Goal: Find specific page/section: Find specific page/section

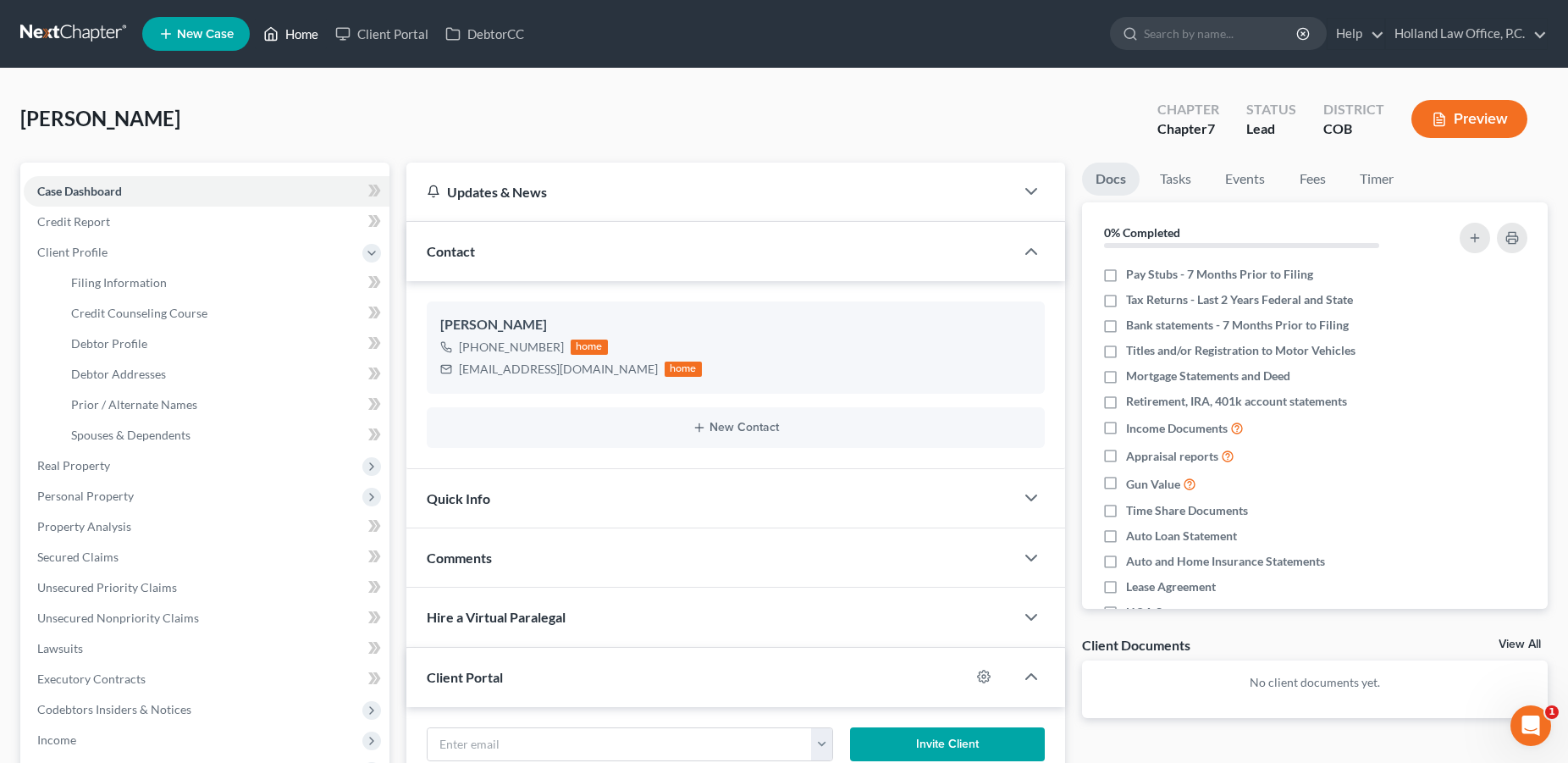
click at [291, 36] on link "Home" at bounding box center [290, 34] width 72 height 31
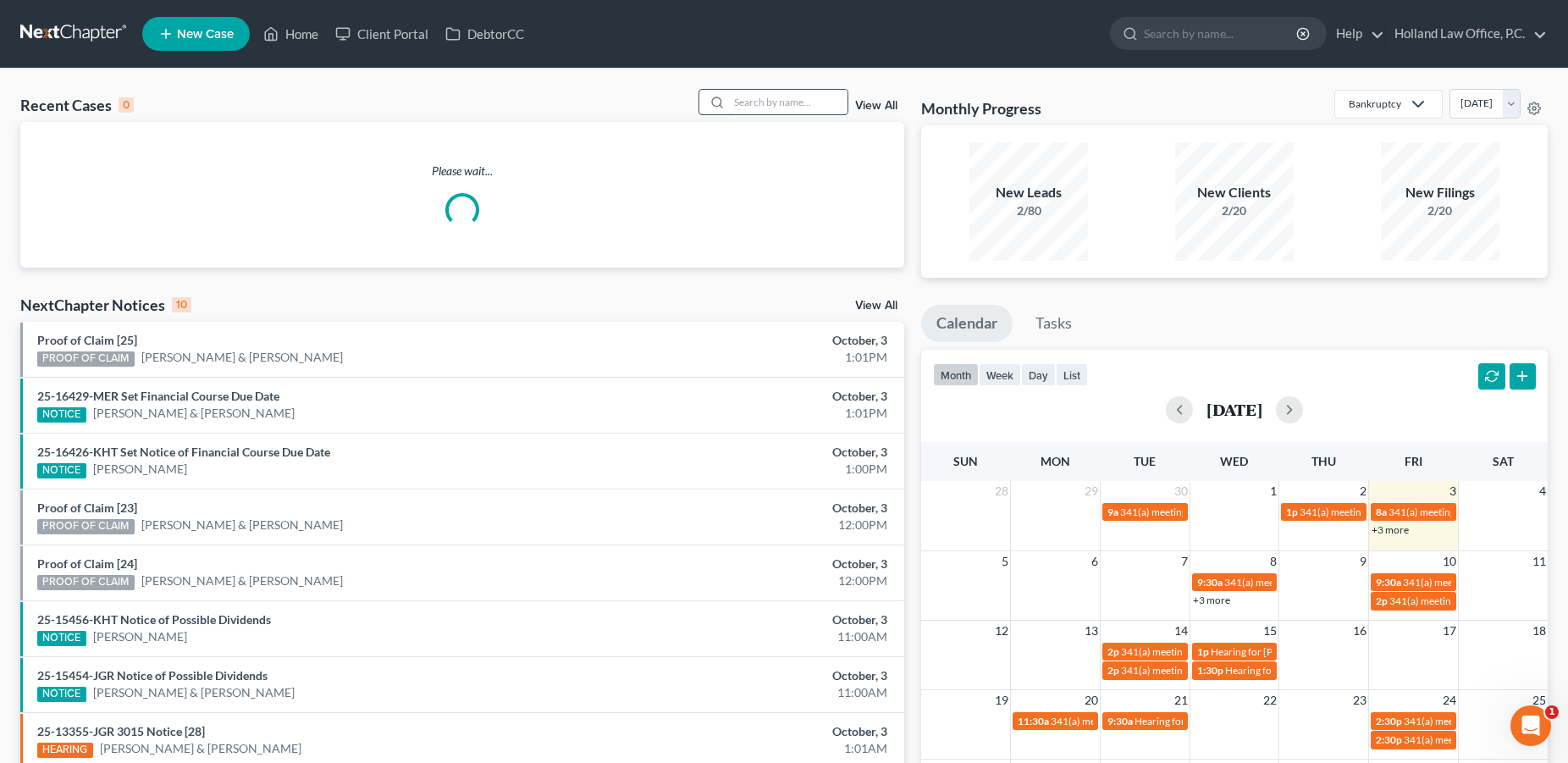
click at [745, 109] on input "search" at bounding box center [789, 102] width 119 height 25
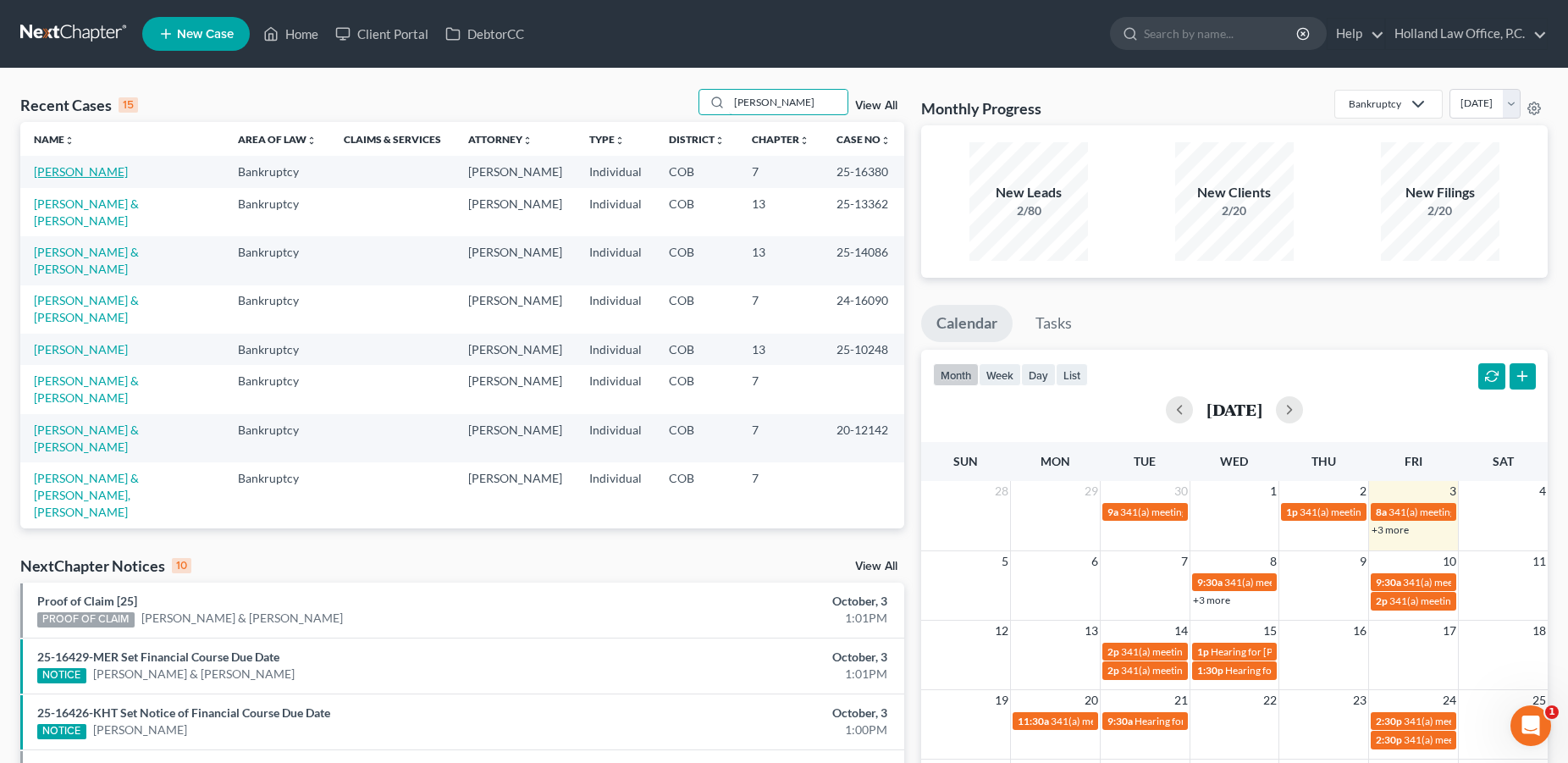
type input "[PERSON_NAME]"
click at [71, 174] on link "[PERSON_NAME]" at bounding box center [81, 171] width 94 height 14
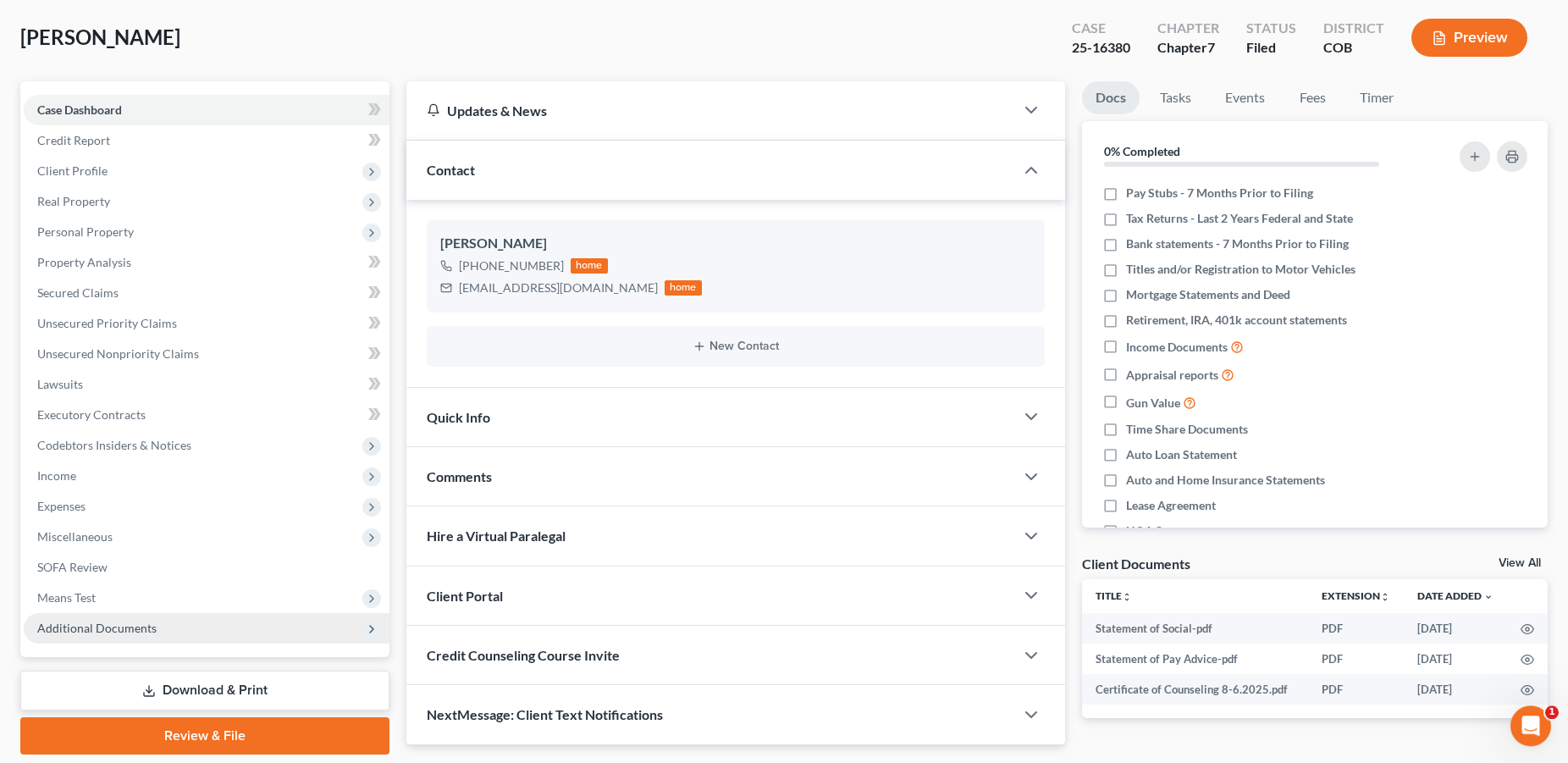
scroll to position [136, 0]
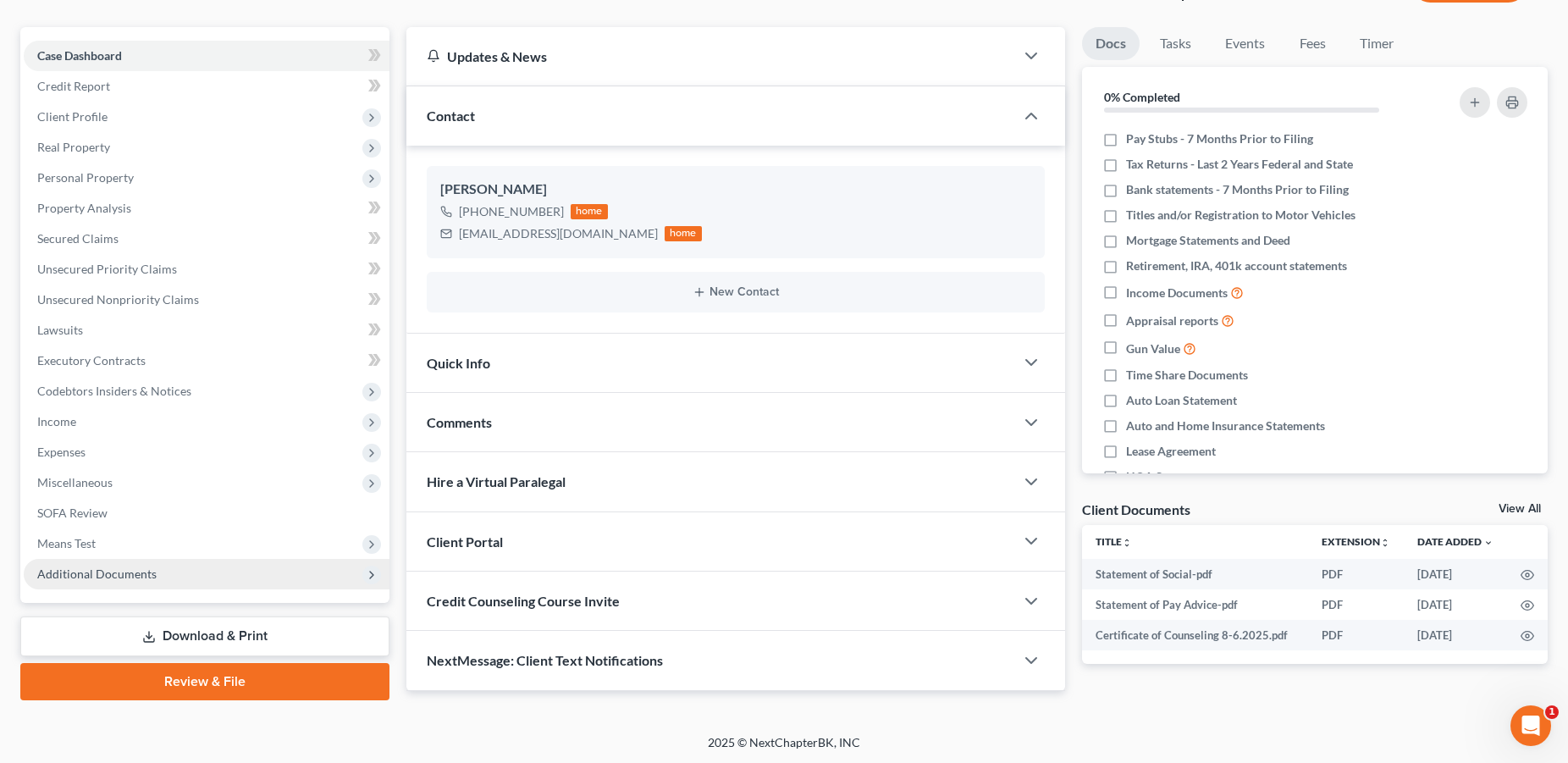
click at [146, 565] on span "Additional Documents" at bounding box center [206, 574] width 366 height 31
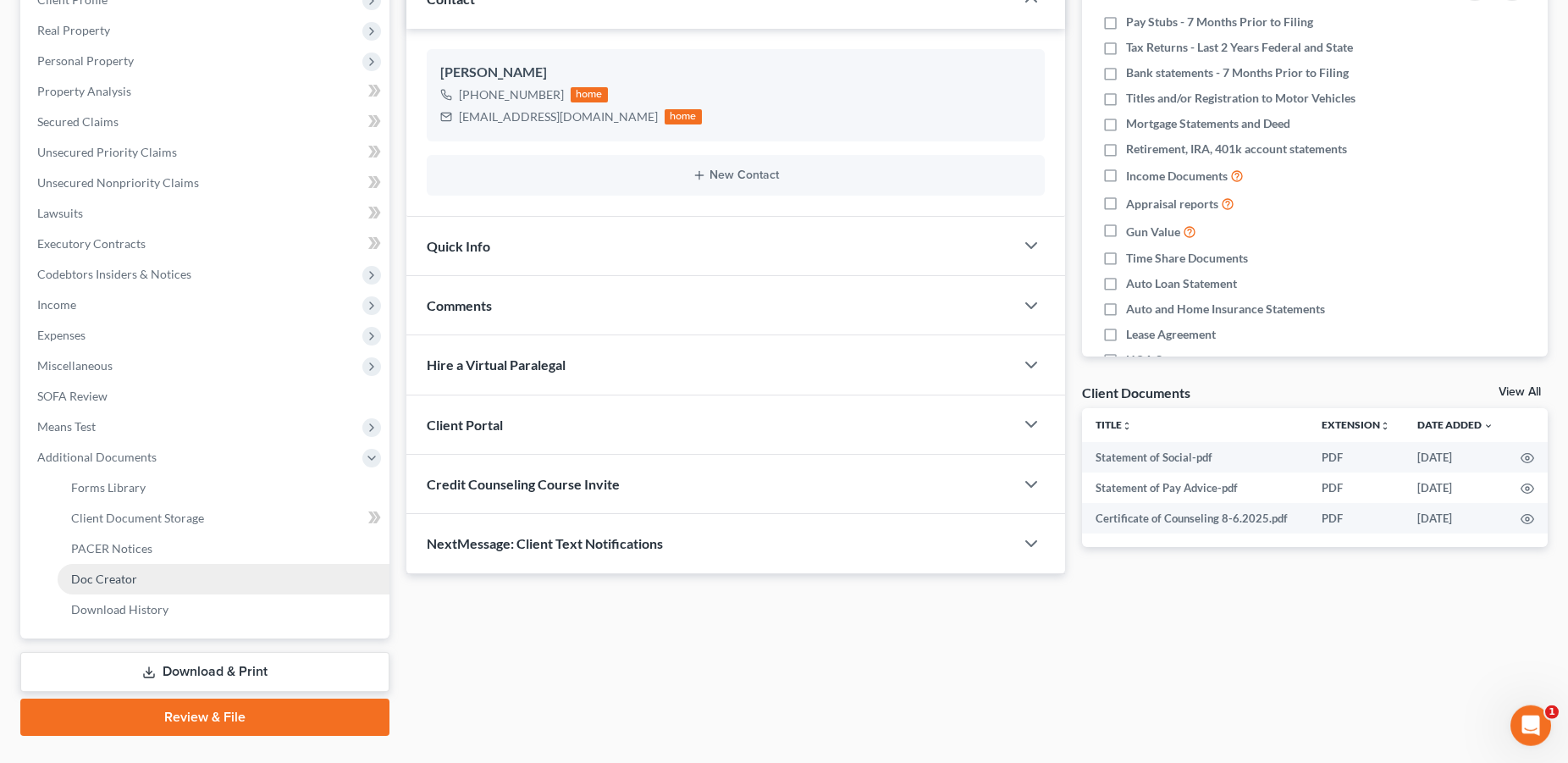
scroll to position [288, 0]
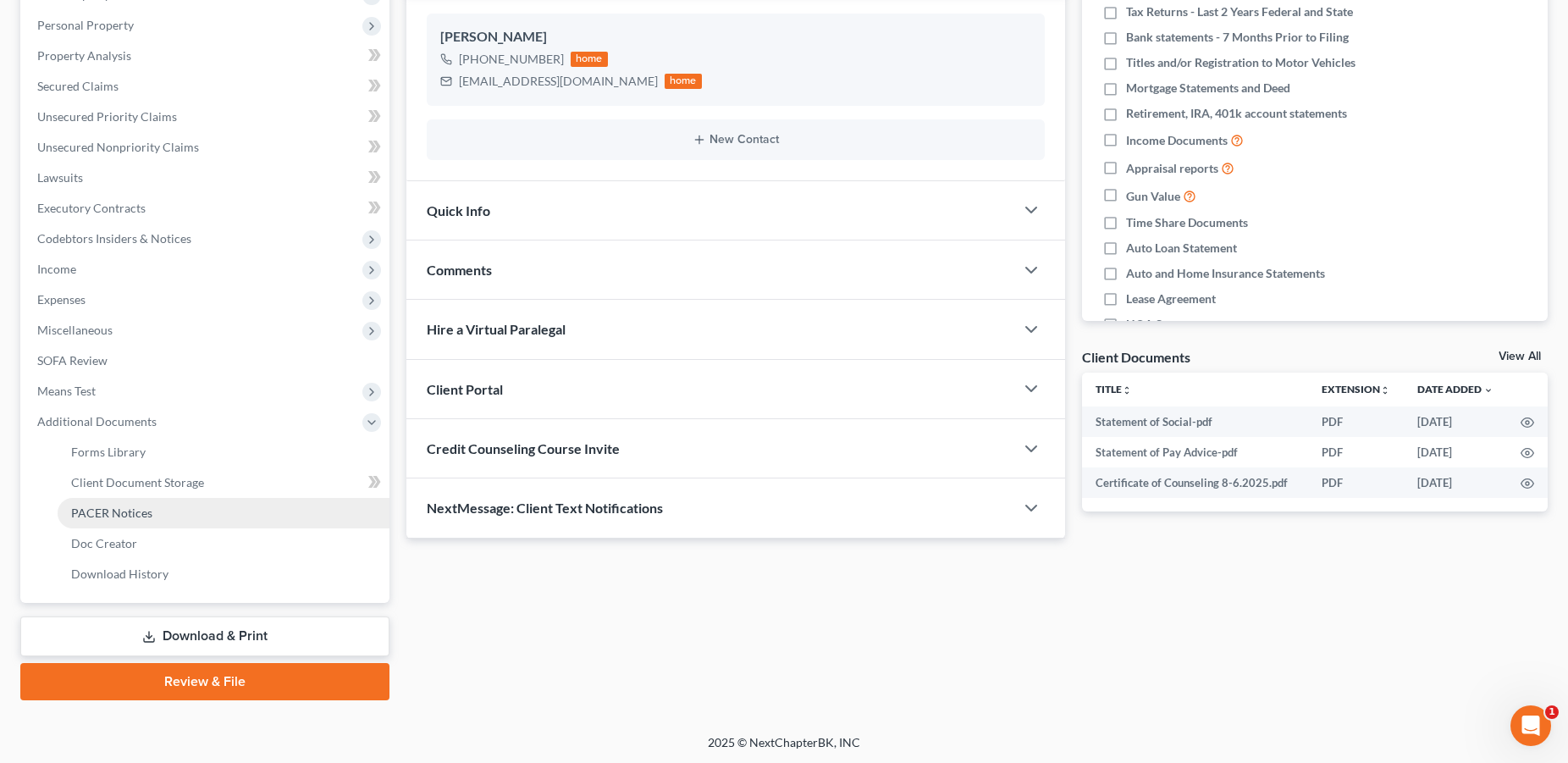
click at [155, 517] on link "PACER Notices" at bounding box center [223, 513] width 332 height 31
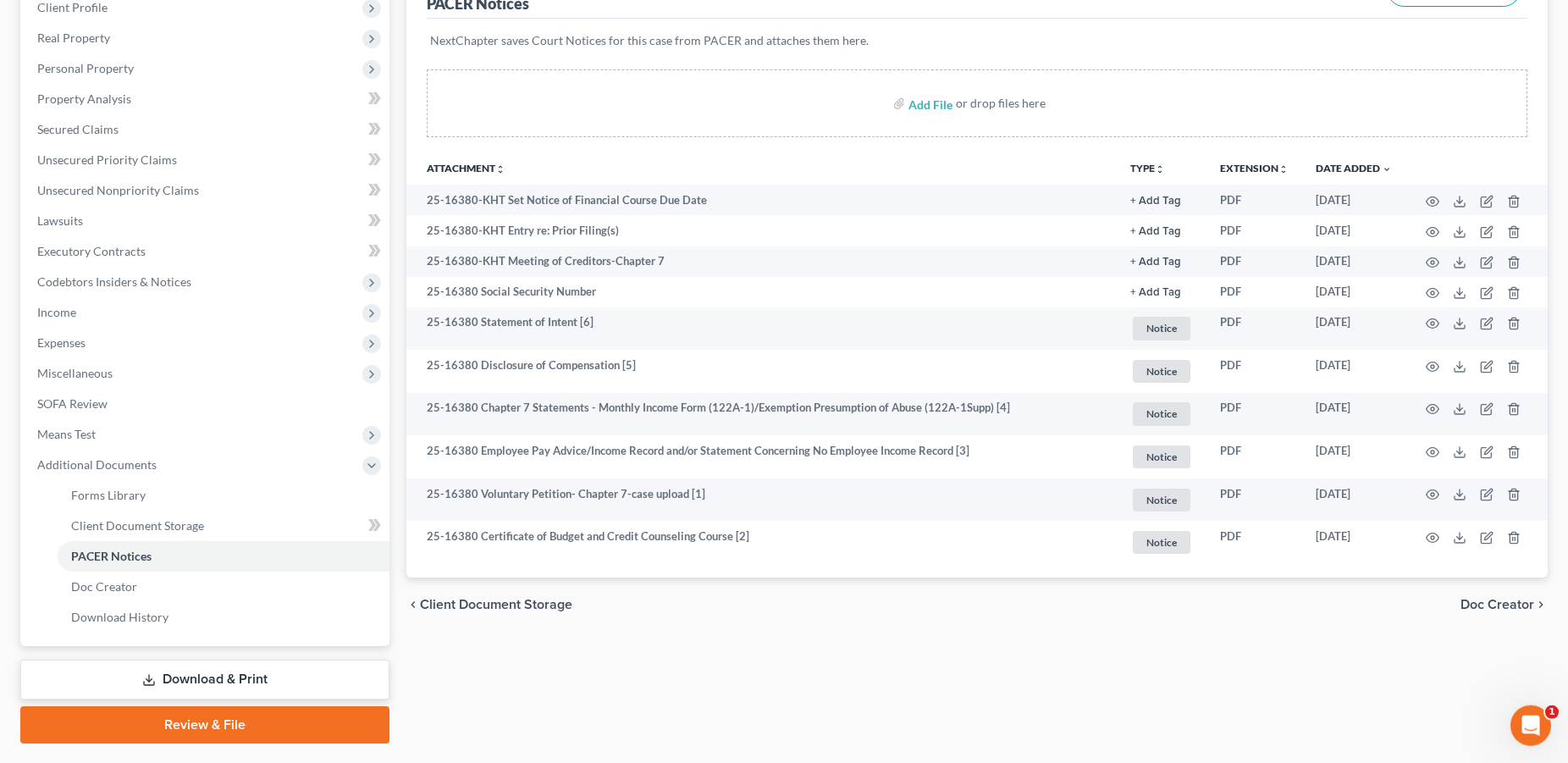
scroll to position [288, 0]
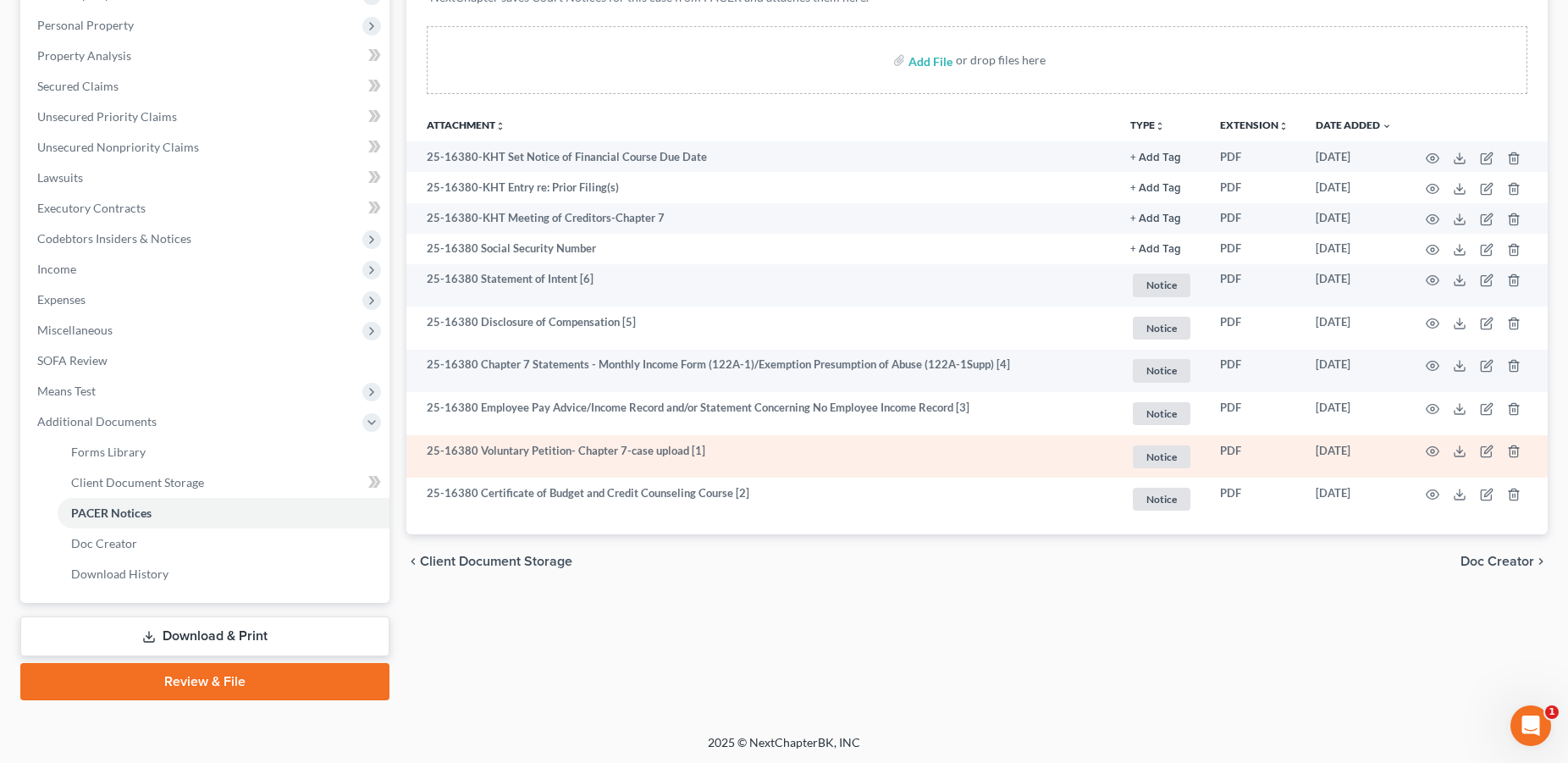
click at [1425, 454] on td at bounding box center [1477, 457] width 143 height 43
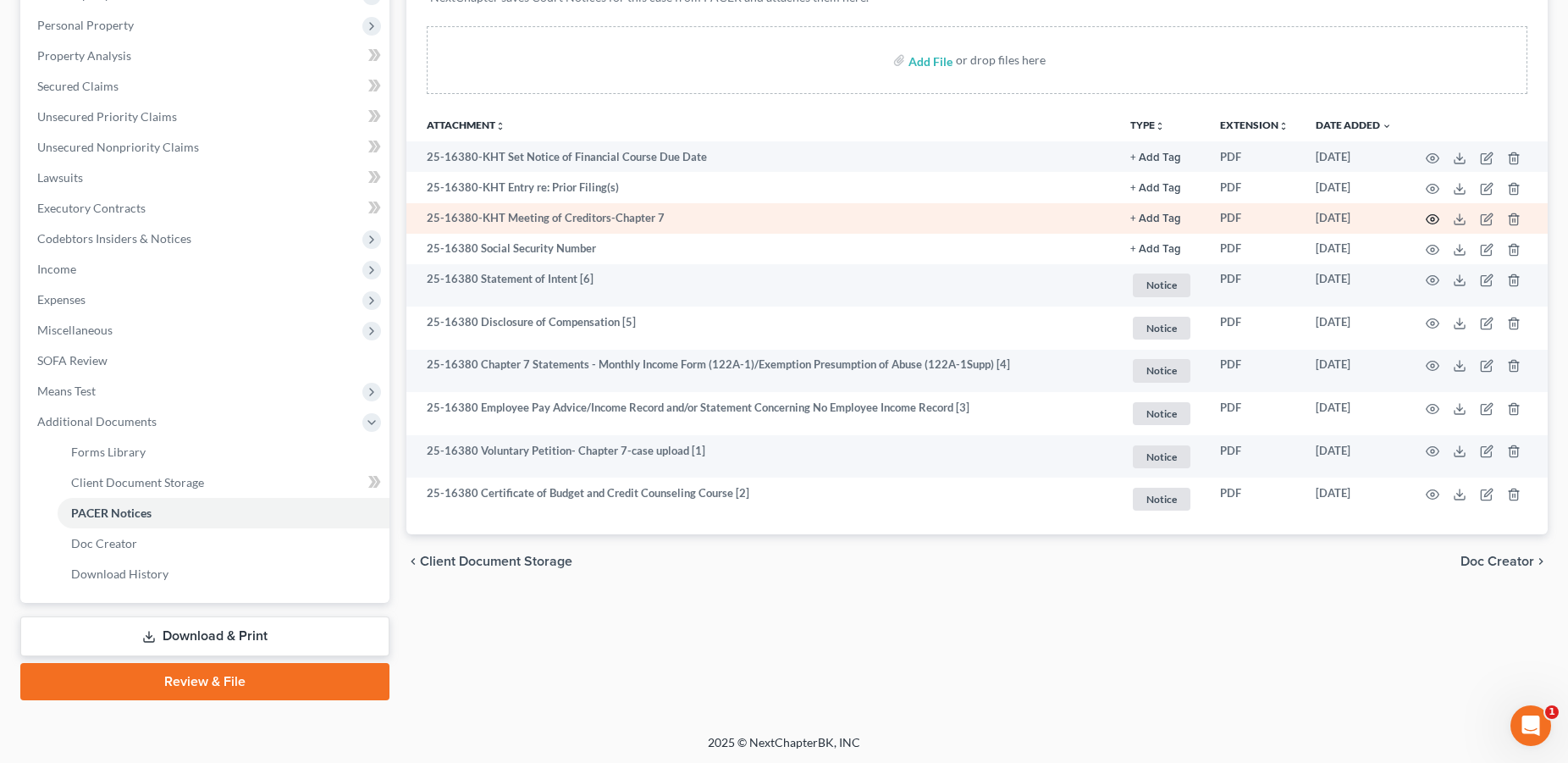
click at [1433, 218] on icon "button" at bounding box center [1433, 219] width 14 height 14
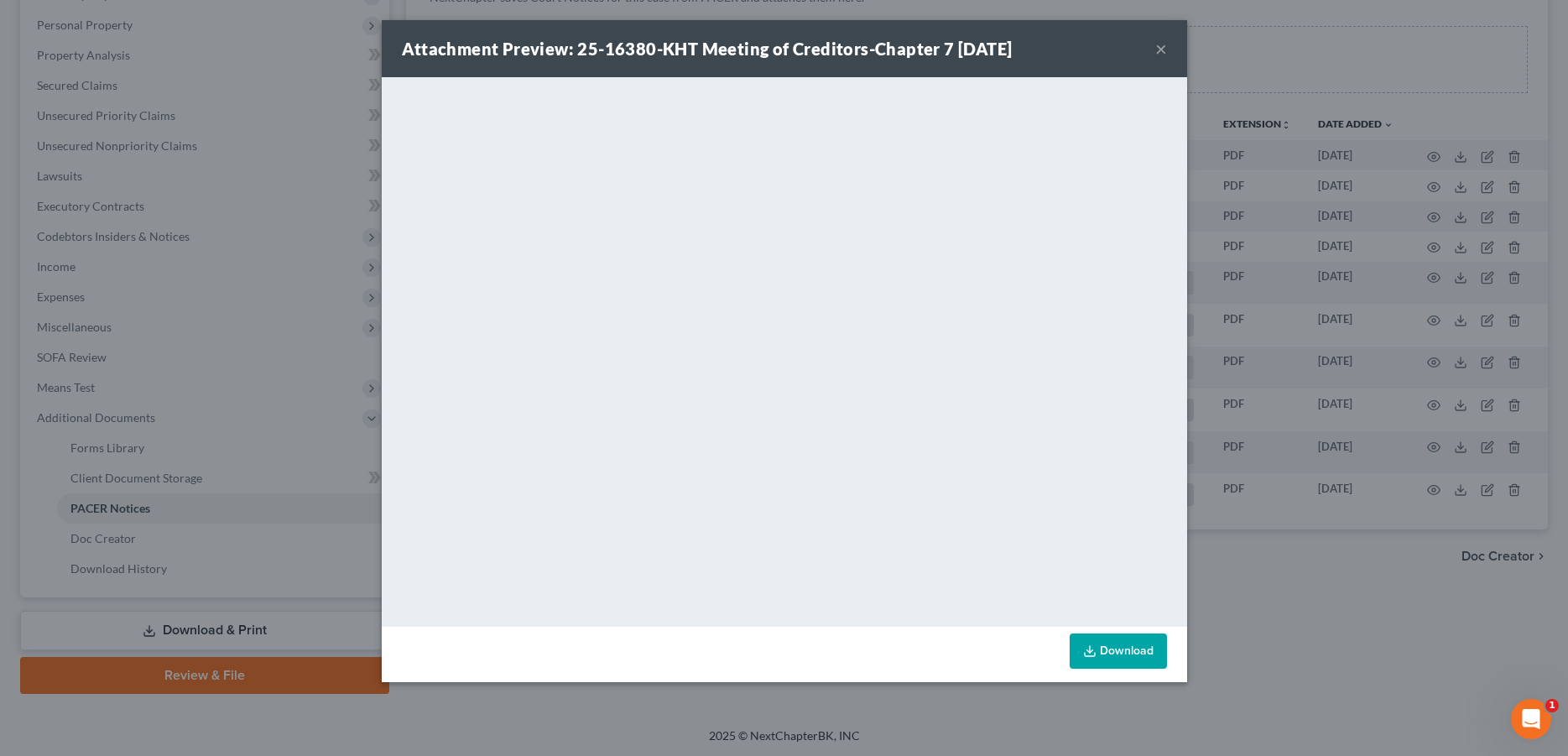
drag, startPoint x: 1163, startPoint y: 53, endPoint x: 1159, endPoint y: 61, distance: 8.9
click at [1163, 52] on button "×" at bounding box center [1161, 49] width 12 height 20
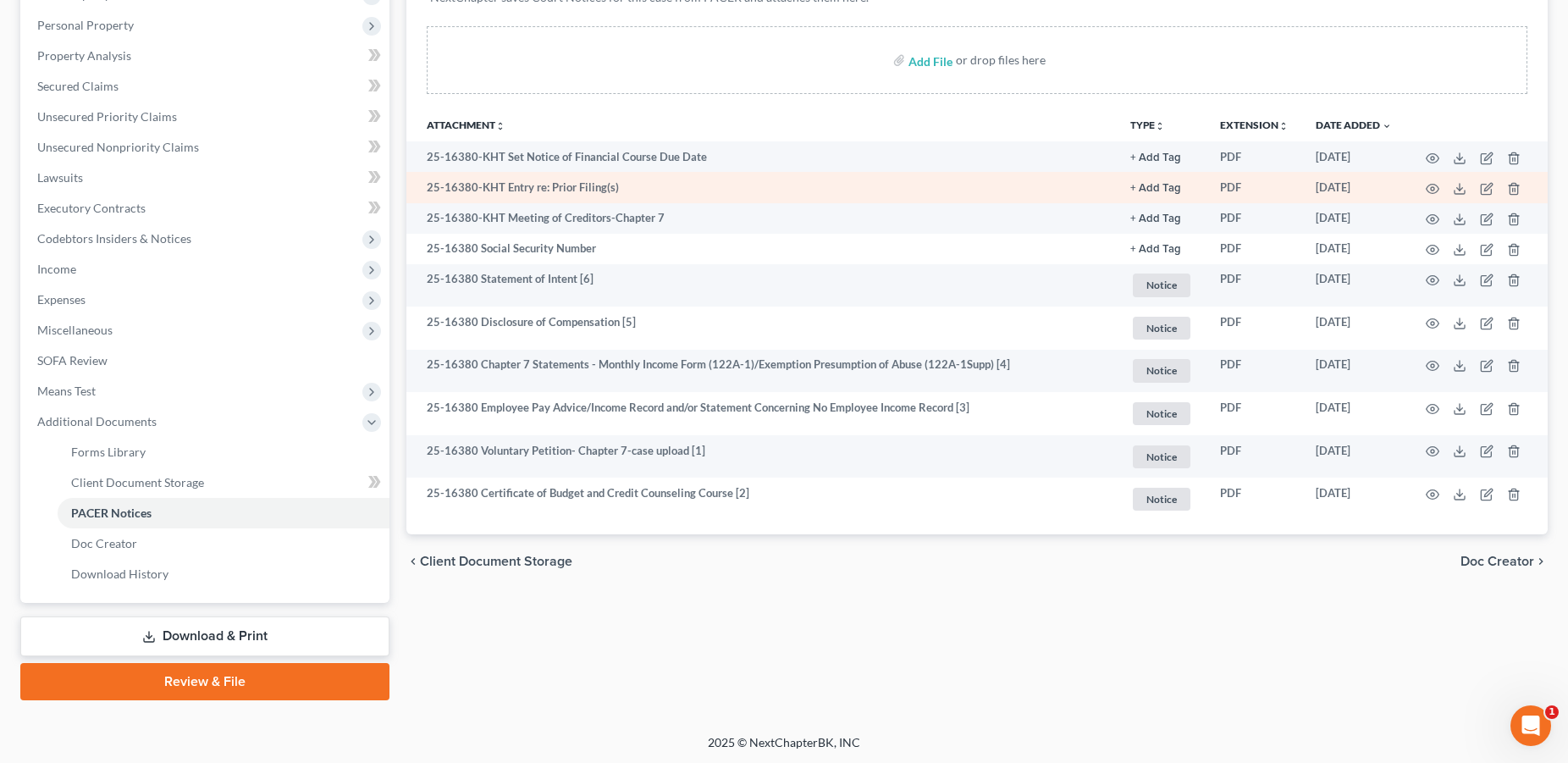
scroll to position [0, 0]
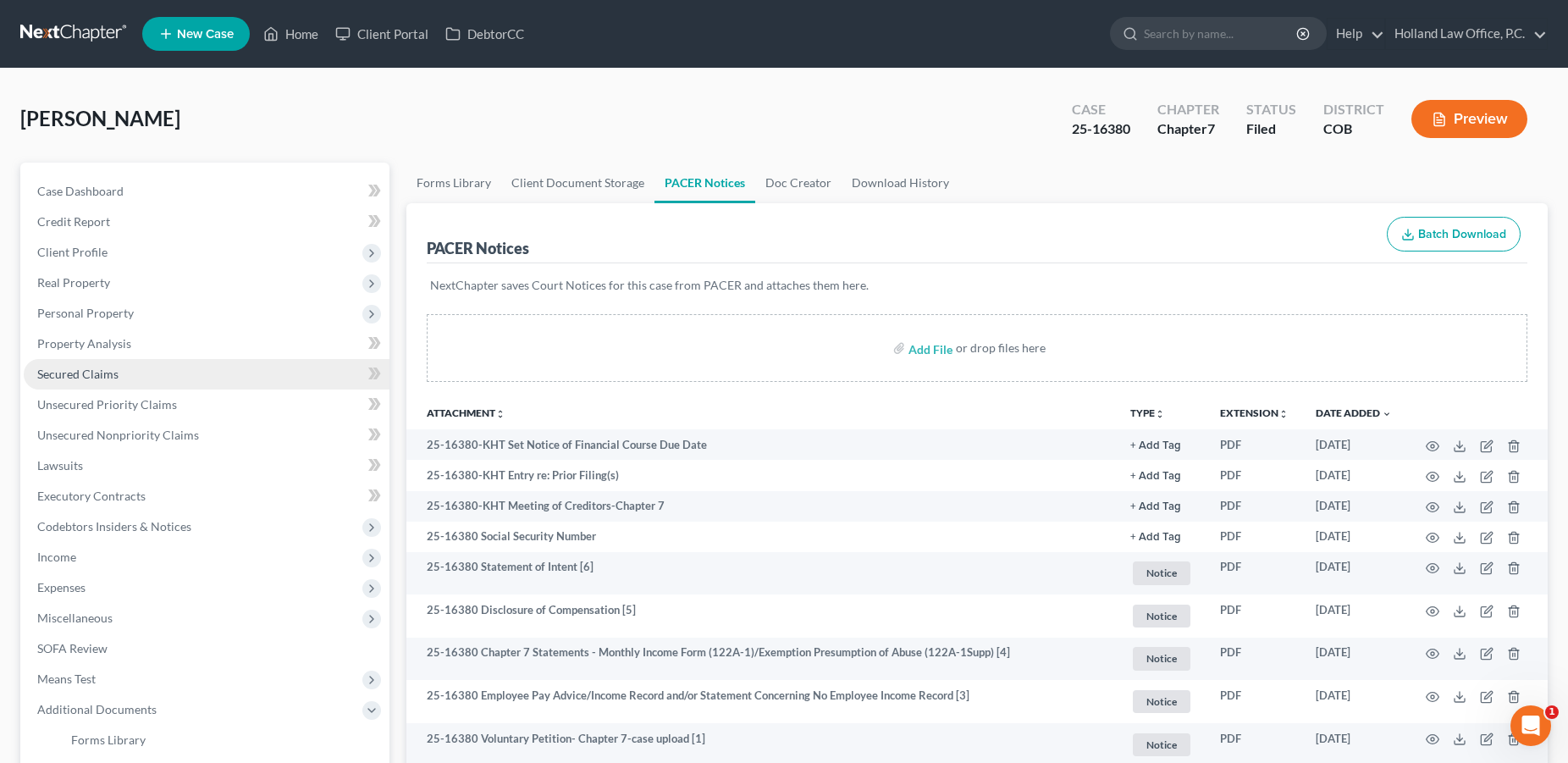
click at [108, 377] on span "Secured Claims" at bounding box center [78, 373] width 81 height 14
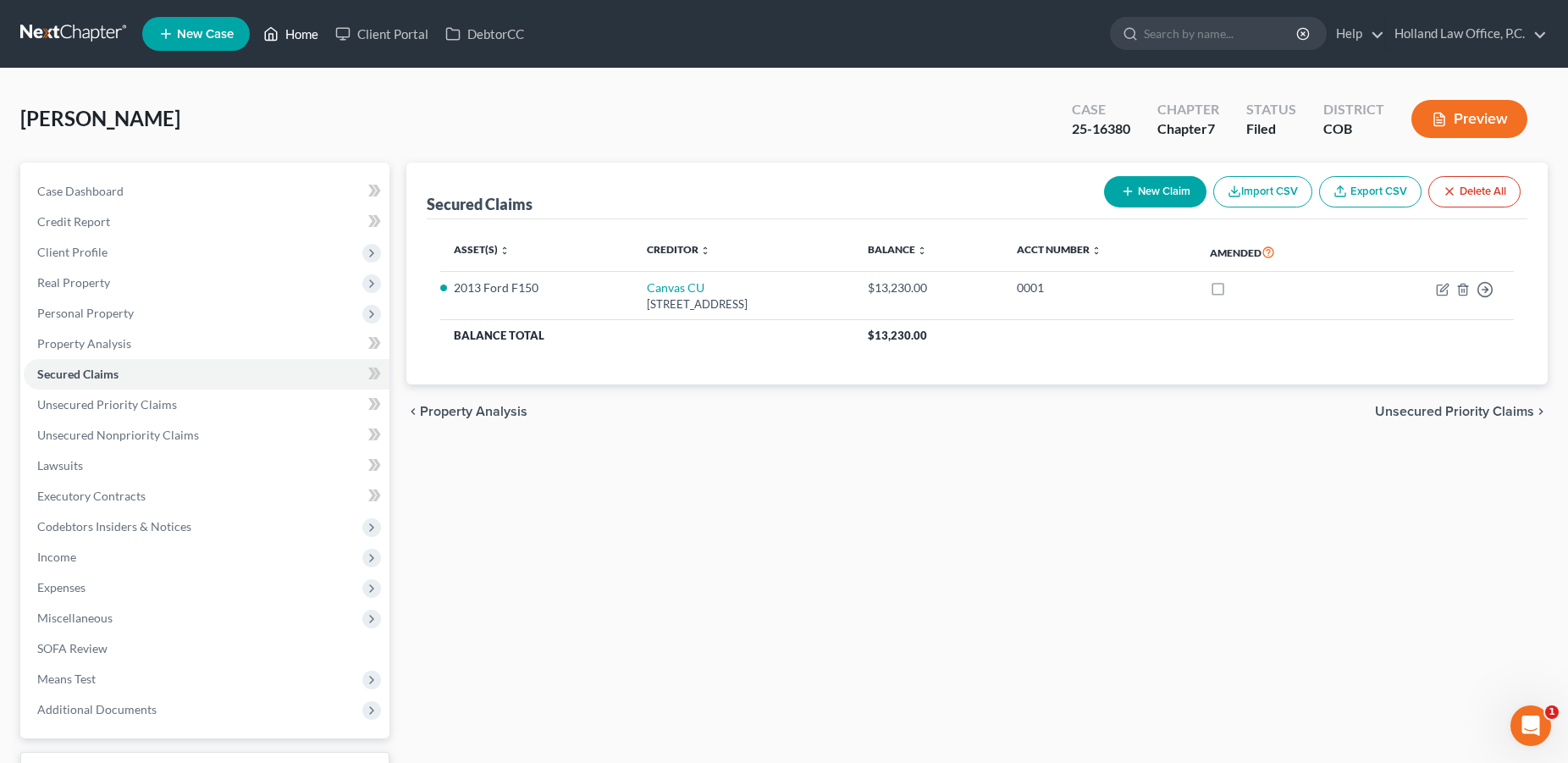
click at [312, 36] on link "Home" at bounding box center [290, 34] width 72 height 31
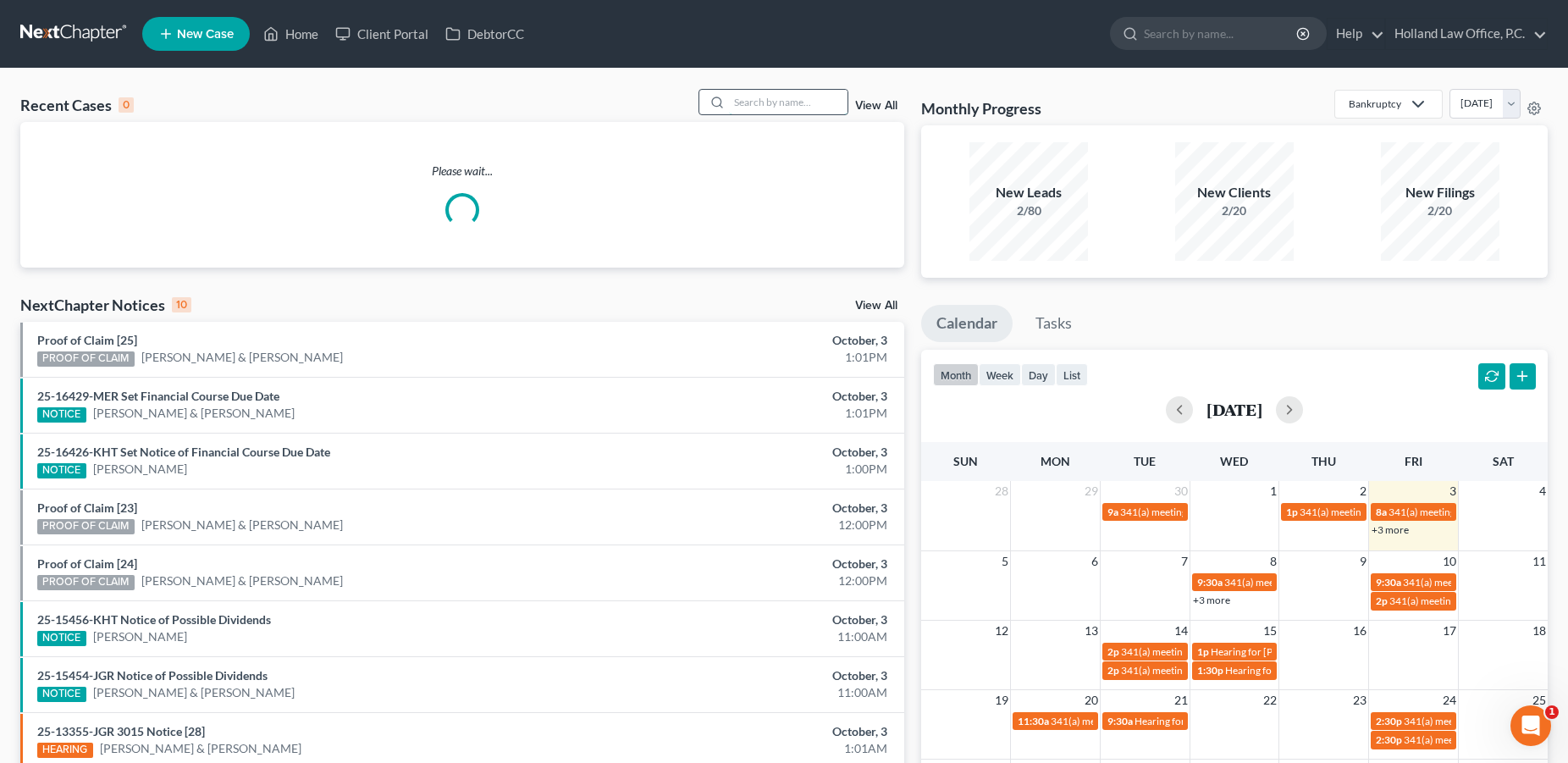
click at [772, 104] on input "search" at bounding box center [789, 102] width 119 height 25
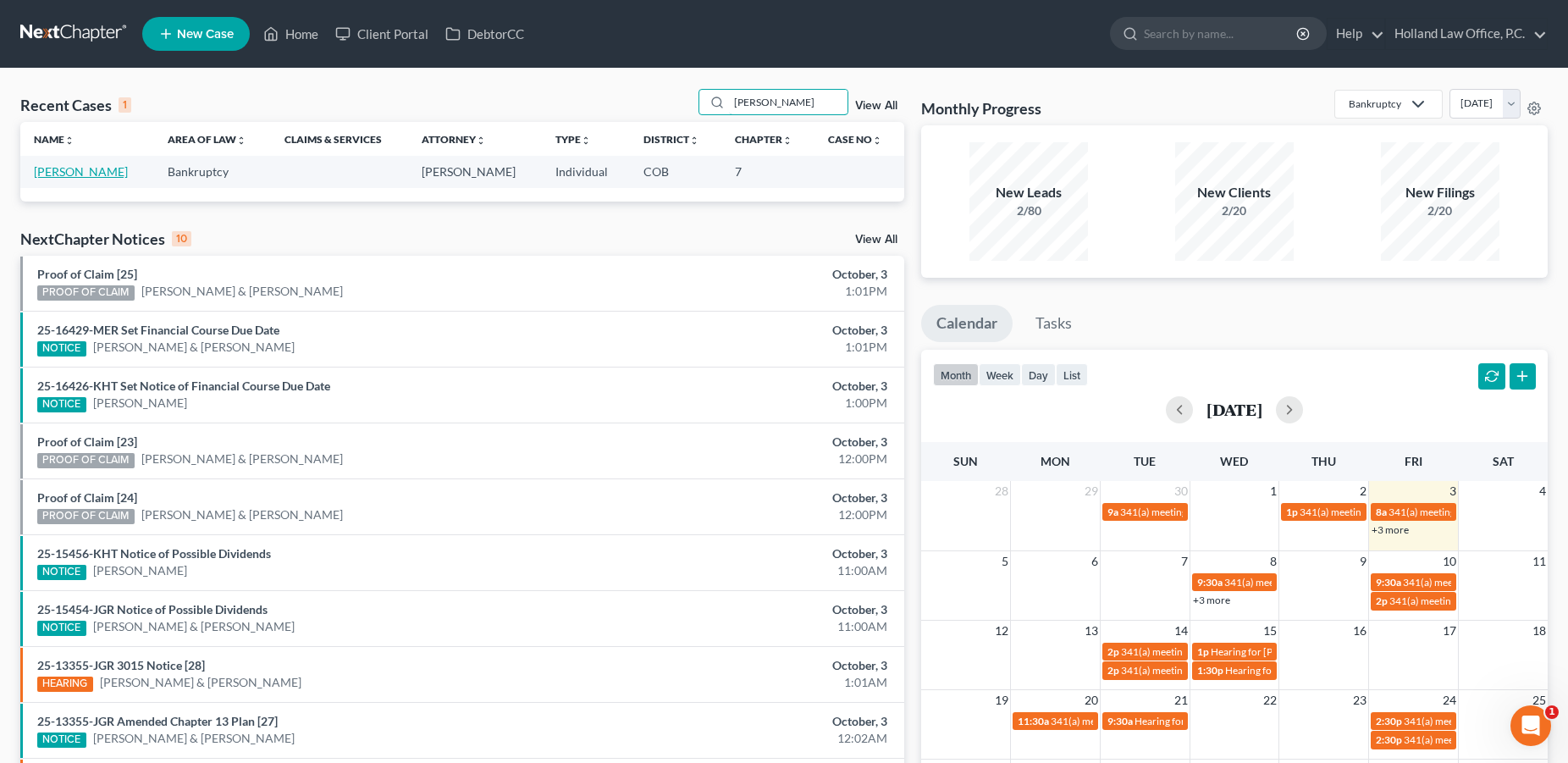
type input "[PERSON_NAME]"
click at [83, 171] on link "[PERSON_NAME]" at bounding box center [81, 171] width 94 height 14
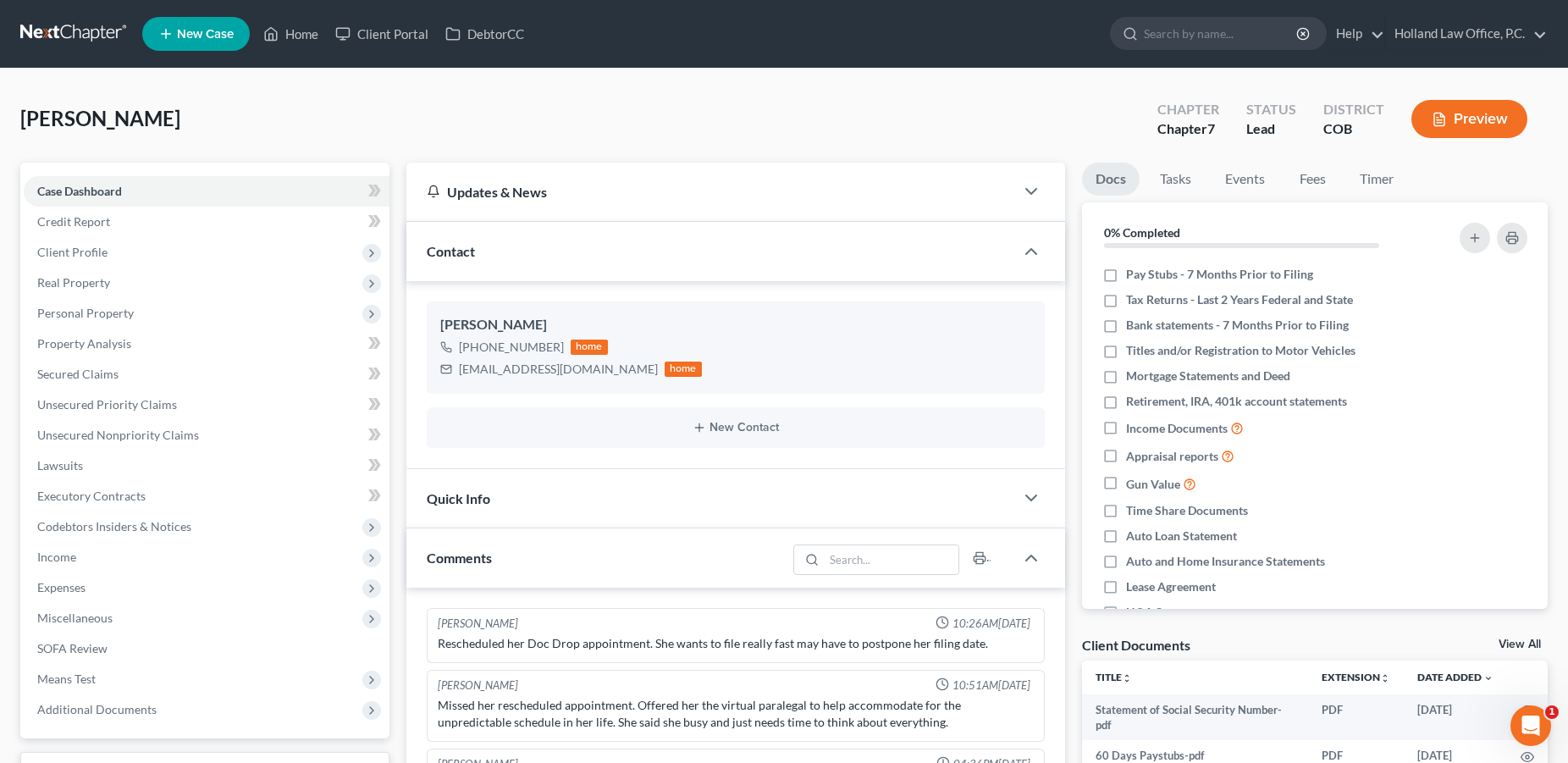
scroll to position [47, 0]
